Goal: Find specific page/section: Find specific page/section

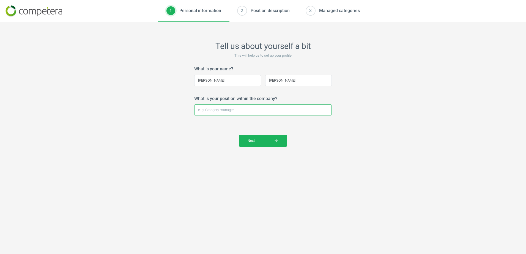
click at [260, 108] on input "What is your position within the company?" at bounding box center [263, 110] width 138 height 11
type input "Credit Specialist"
click at [258, 144] on button "Next arrow_forward" at bounding box center [263, 141] width 48 height 12
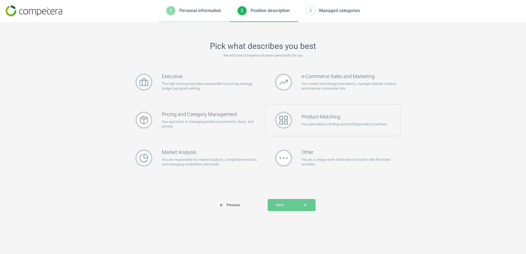
click at [336, 118] on h3 "Product Matching" at bounding box center [344, 117] width 85 height 6
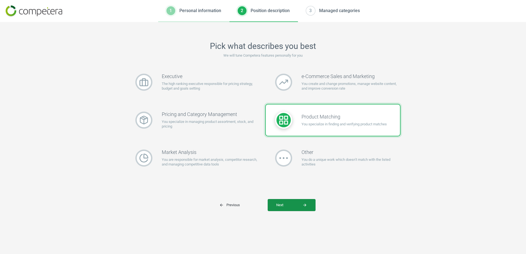
click at [301, 203] on span "Next arrow_forward" at bounding box center [291, 205] width 31 height 5
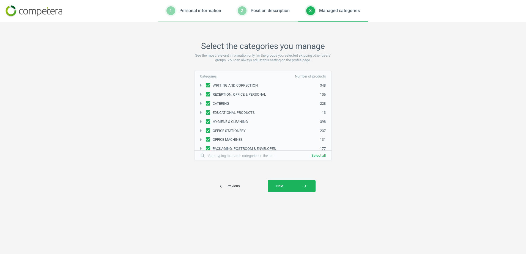
scroll to position [86, 0]
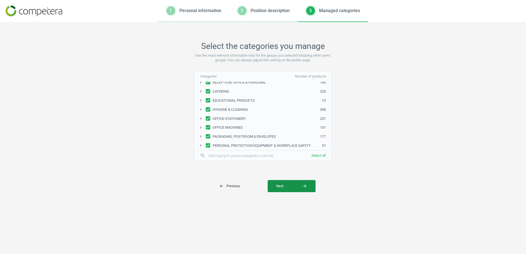
click at [286, 183] on button "Next arrow_forward" at bounding box center [292, 186] width 48 height 12
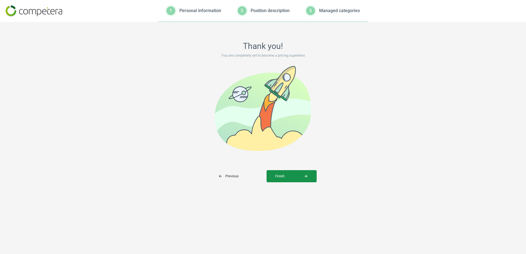
click at [281, 174] on span "Finish arrow_forward" at bounding box center [291, 176] width 33 height 5
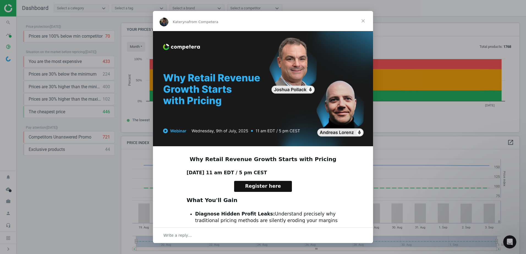
click at [363, 20] on span "Close" at bounding box center [364, 21] width 20 height 20
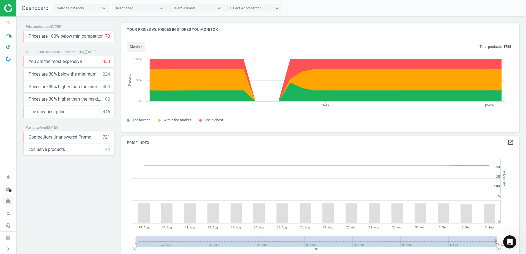
click at [7, 201] on icon "work" at bounding box center [8, 201] width 10 height 10
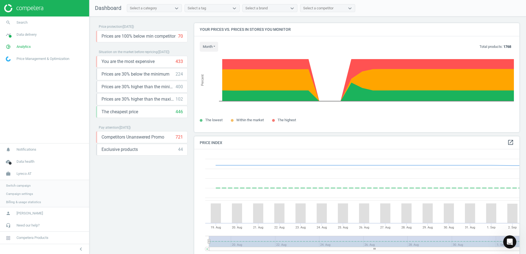
scroll to position [135, 330]
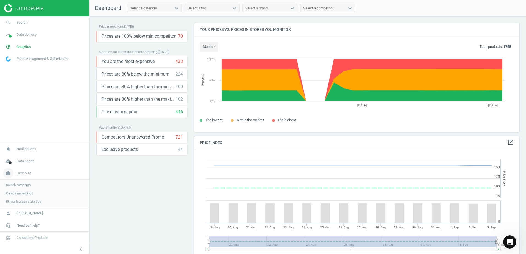
click at [26, 173] on span "Lyreco AT" at bounding box center [24, 173] width 15 height 5
click at [7, 201] on icon "work" at bounding box center [8, 201] width 10 height 10
click at [23, 185] on span "Switch campaign" at bounding box center [18, 185] width 25 height 4
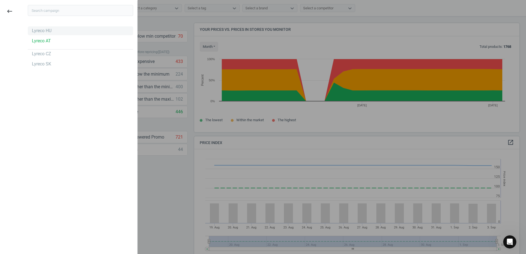
click at [33, 31] on div "Lyreco HU" at bounding box center [42, 31] width 20 height 6
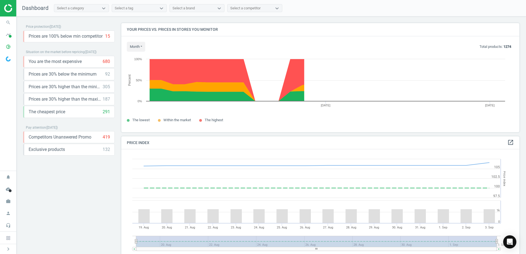
scroll to position [135, 403]
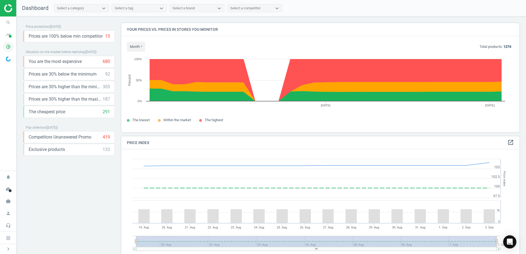
click at [6, 46] on icon "pie_chart_outlined" at bounding box center [8, 47] width 10 height 10
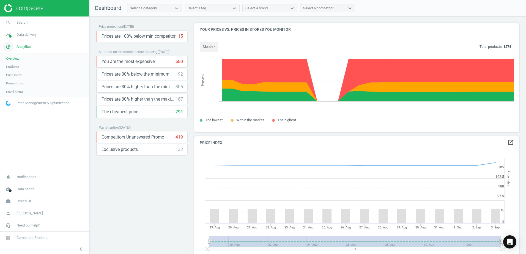
scroll to position [135, 330]
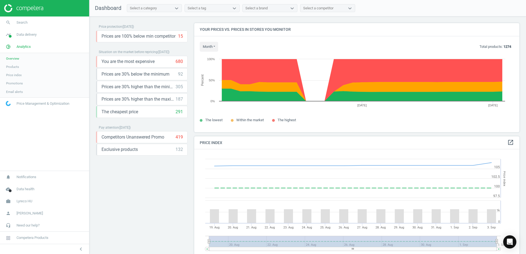
click at [13, 65] on span "Products" at bounding box center [12, 67] width 13 height 4
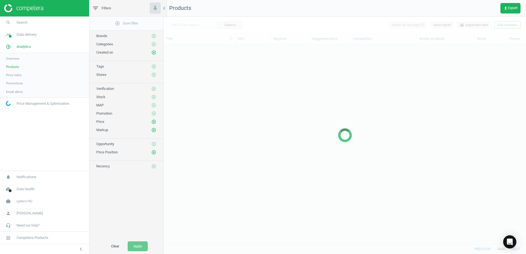
scroll to position [191, 358]
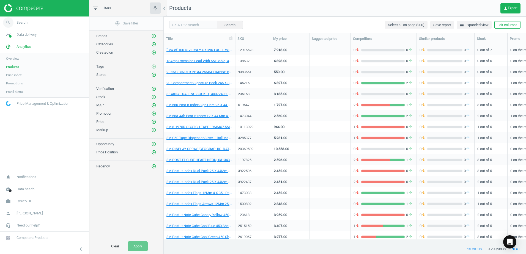
click at [9, 22] on icon "search" at bounding box center [8, 22] width 10 height 10
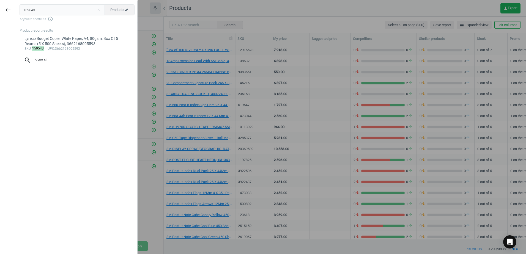
type input "159543"
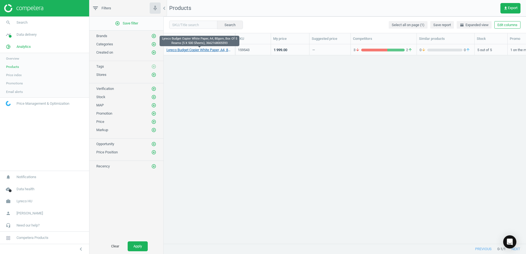
click at [202, 51] on link "Lyreco Budget Copier White Paper, A4, 80gsm, Box Of 5 Reams (5 X 500 Sheets), 3…" at bounding box center [200, 50] width 66 height 5
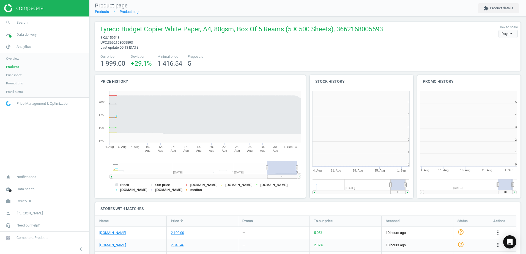
scroll to position [119, 111]
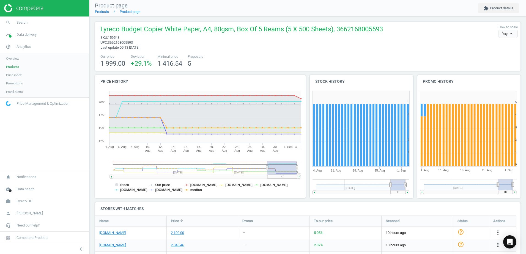
click at [15, 65] on span "Products" at bounding box center [12, 67] width 13 height 4
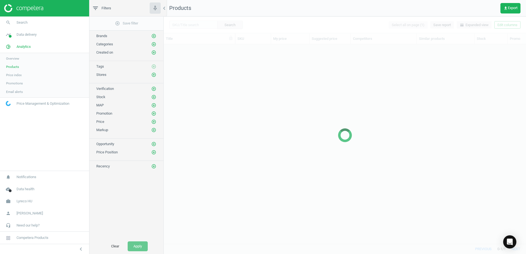
scroll to position [191, 358]
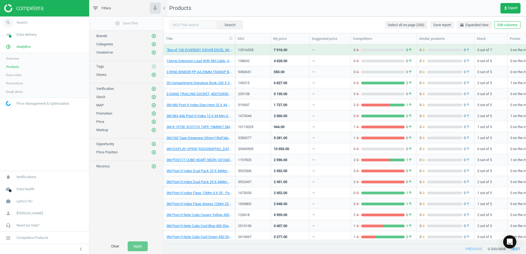
click at [19, 21] on span "Search" at bounding box center [22, 22] width 11 height 5
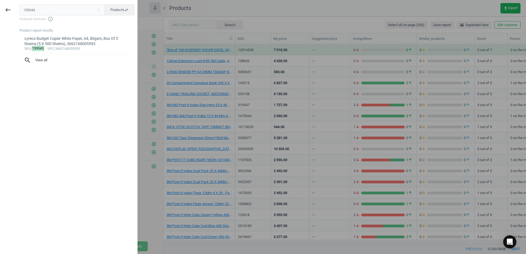
drag, startPoint x: 5, startPoint y: 8, endPoint x: -43, endPoint y: 7, distance: 48.2
click at [0, 7] on html "Group 2 Created with Sketch. ic/cloud_download/grey600 Created with Sketch. gra…" at bounding box center [263, 127] width 526 height 254
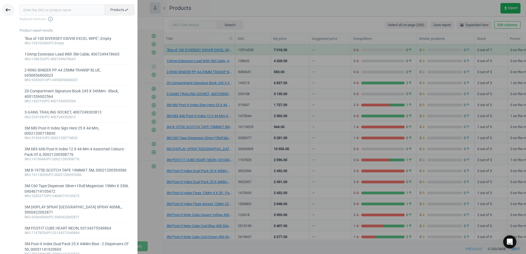
click at [8, 10] on icon "keyboard_backspace" at bounding box center [8, 10] width 7 height 7
